Goal: Complete application form

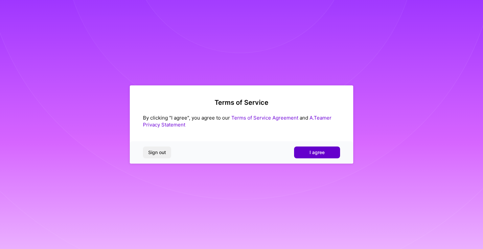
click at [310, 149] on button "I agree" at bounding box center [317, 153] width 46 height 12
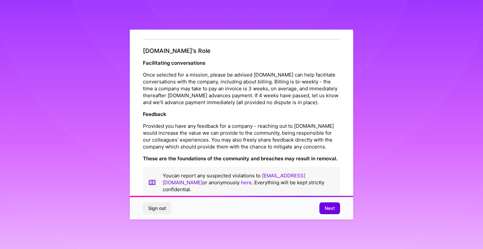
scroll to position [714, 0]
click at [331, 213] on button "Next" at bounding box center [330, 209] width 21 height 12
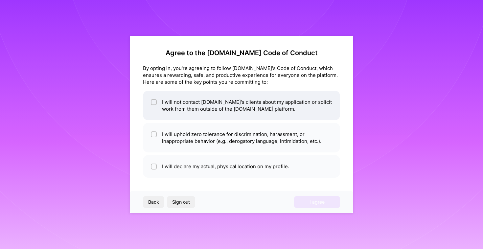
click at [244, 111] on li "I will not contact [DOMAIN_NAME]'s clients about my application or solicit work…" at bounding box center [241, 106] width 197 height 30
checkbox input "true"
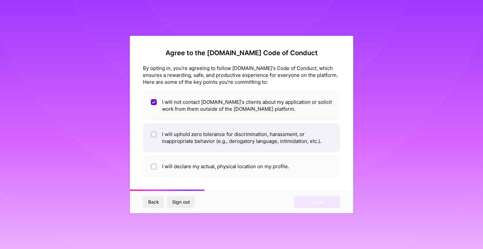
click at [225, 140] on li "I will uphold zero tolerance for discrimination, harassment, or inappropriate b…" at bounding box center [241, 138] width 197 height 30
checkbox input "true"
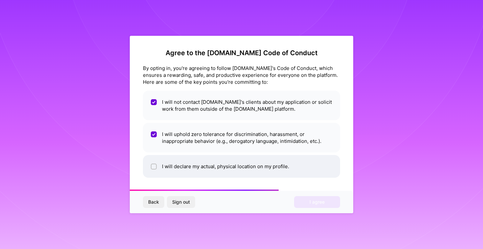
click at [213, 163] on li "I will declare my actual, physical location on my profile." at bounding box center [241, 166] width 197 height 23
checkbox input "true"
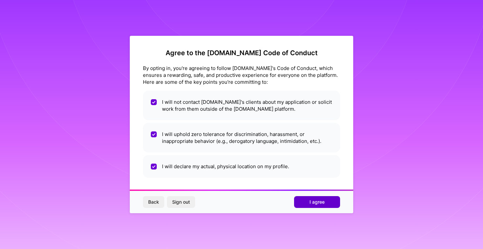
click at [311, 200] on span "I agree" at bounding box center [317, 202] width 15 height 7
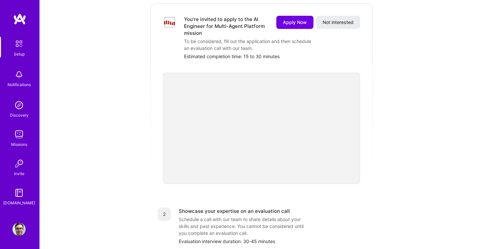
scroll to position [94, 0]
